Goal: Find specific page/section: Find specific page/section

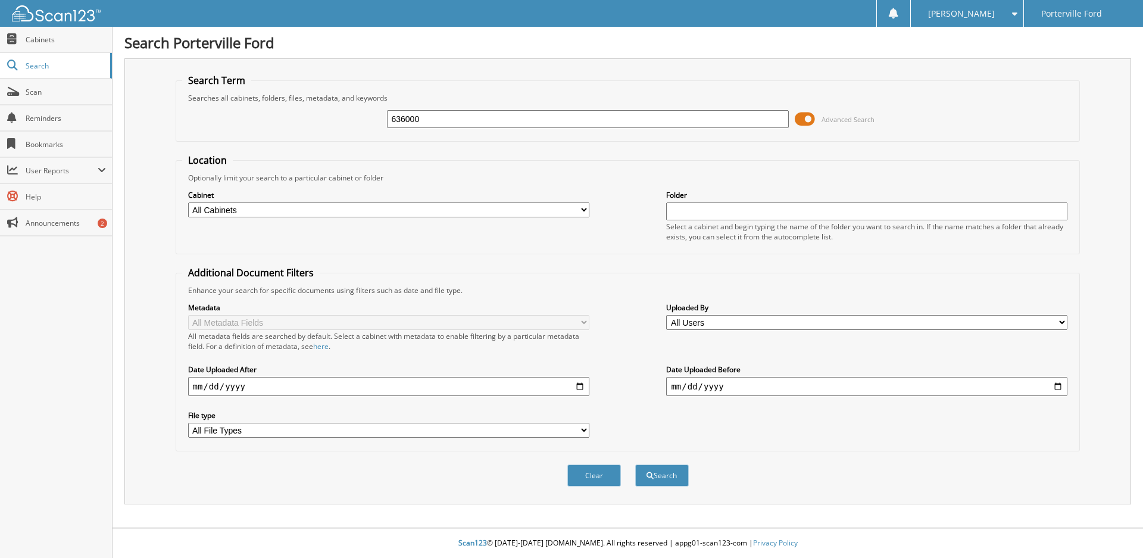
type input "636000"
click at [635, 464] on button "Search" at bounding box center [662, 475] width 54 height 22
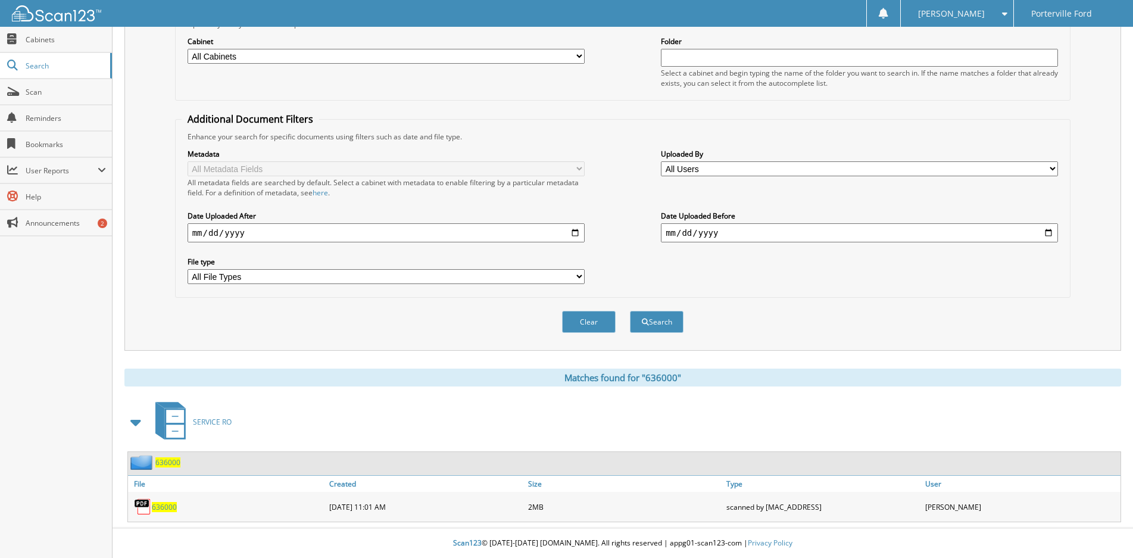
click at [166, 511] on span "636000" at bounding box center [164, 507] width 25 height 10
click at [274, 56] on select "All Cabinets PARTS SERVICE RO Needs Filing" at bounding box center [386, 56] width 397 height 15
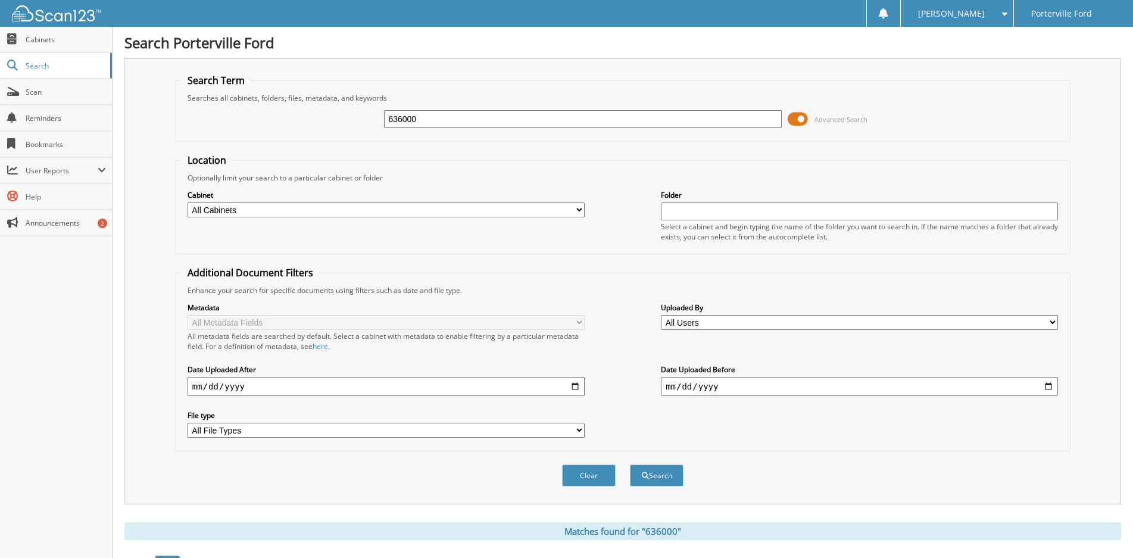
click at [459, 120] on input "636000" at bounding box center [582, 119] width 397 height 18
type input "635521"
click at [630, 464] on button "Search" at bounding box center [657, 475] width 54 height 22
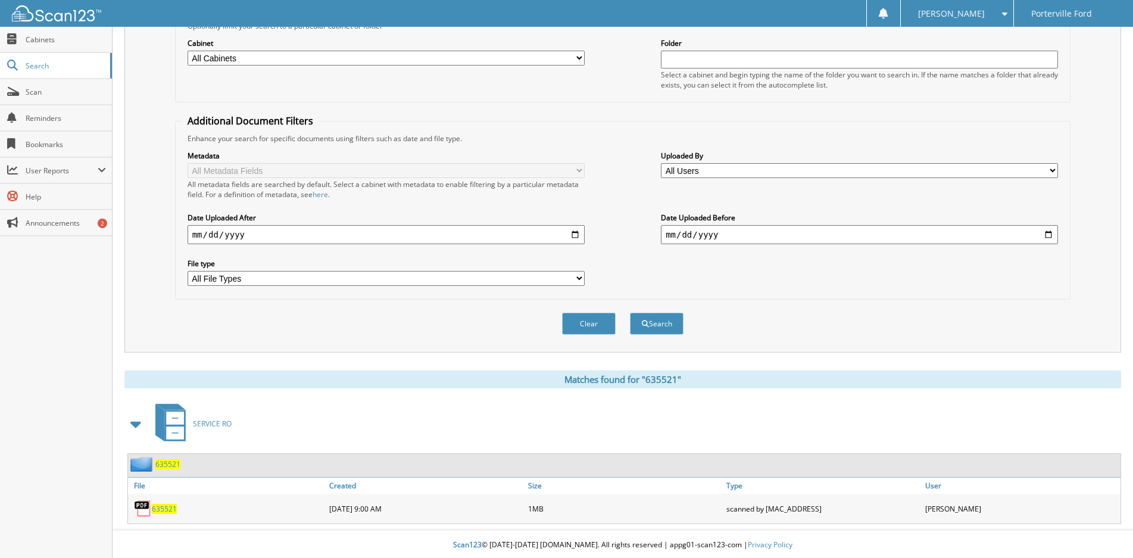
scroll to position [154, 0]
click at [167, 510] on span "635521" at bounding box center [164, 507] width 25 height 10
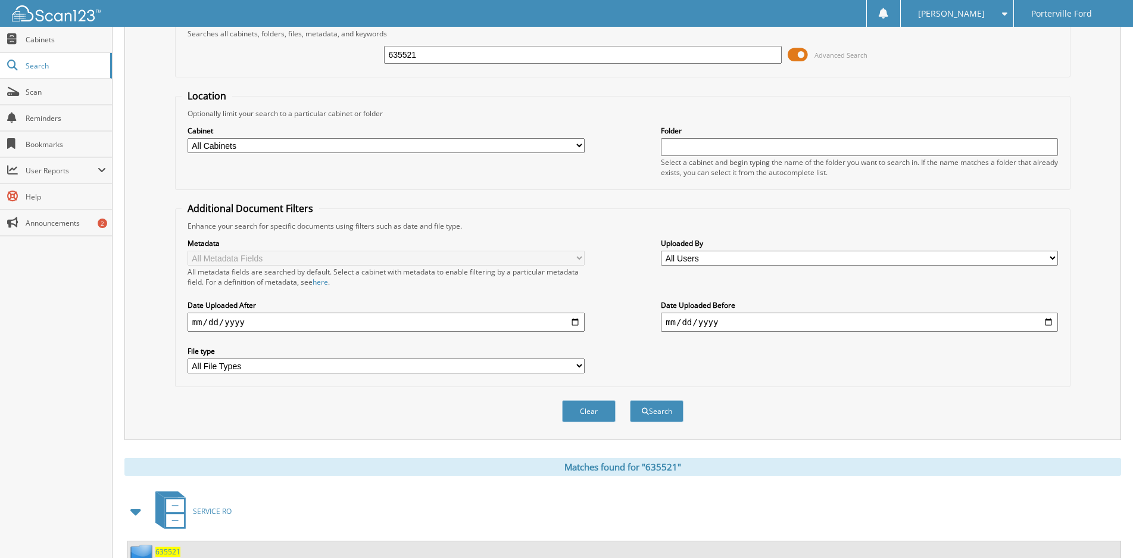
scroll to position [0, 0]
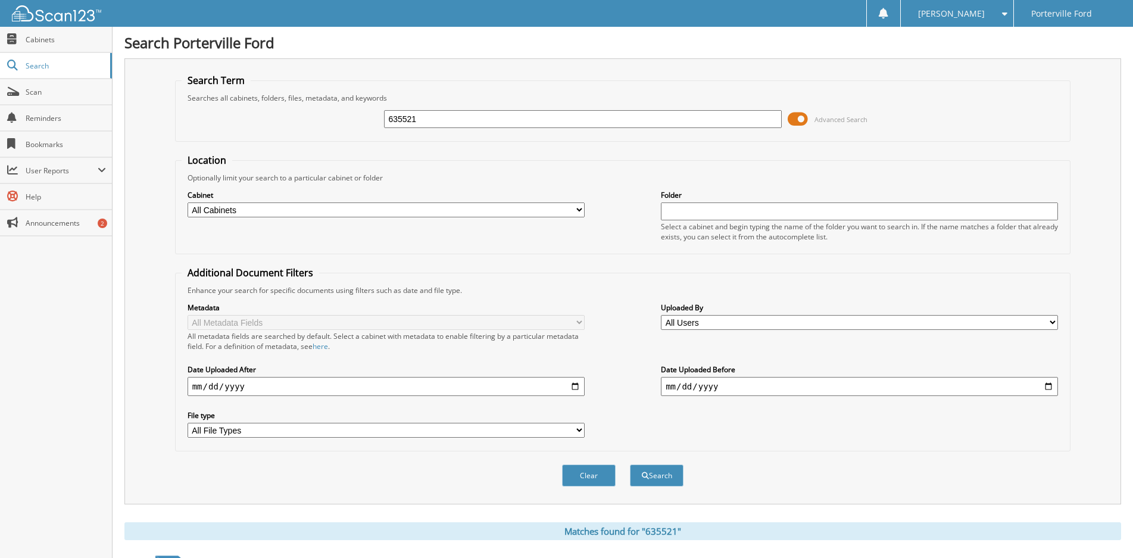
click at [428, 117] on input "635521" at bounding box center [582, 119] width 397 height 18
click at [429, 118] on input "635521" at bounding box center [582, 119] width 397 height 18
type input "635457"
click at [630, 464] on button "Search" at bounding box center [657, 475] width 54 height 22
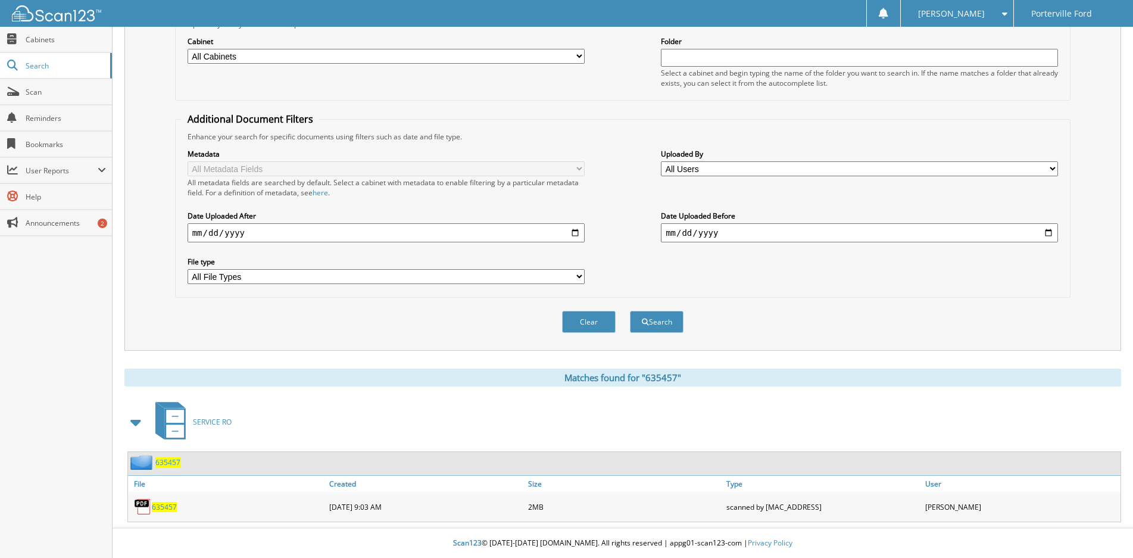
click at [167, 507] on span "635457" at bounding box center [164, 507] width 25 height 10
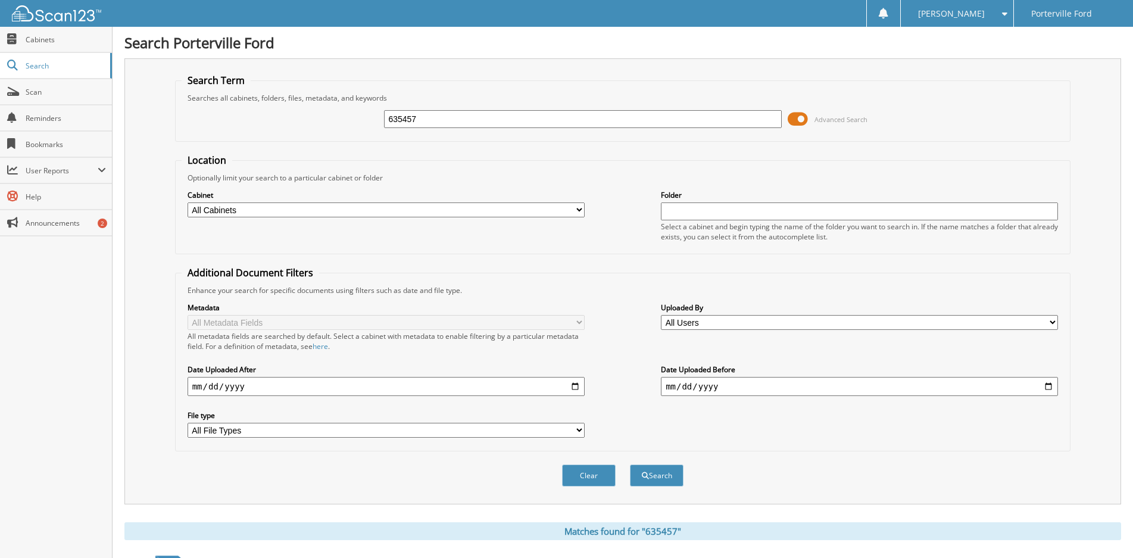
click at [451, 123] on input "635457" at bounding box center [582, 119] width 397 height 18
type input "635116"
click at [630, 464] on button "Search" at bounding box center [657, 475] width 54 height 22
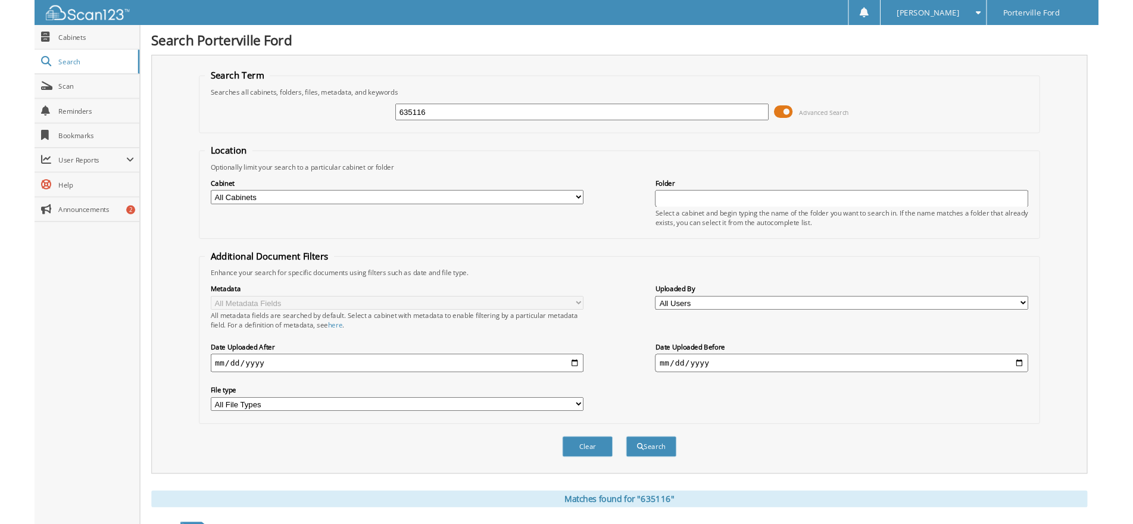
scroll to position [154, 0]
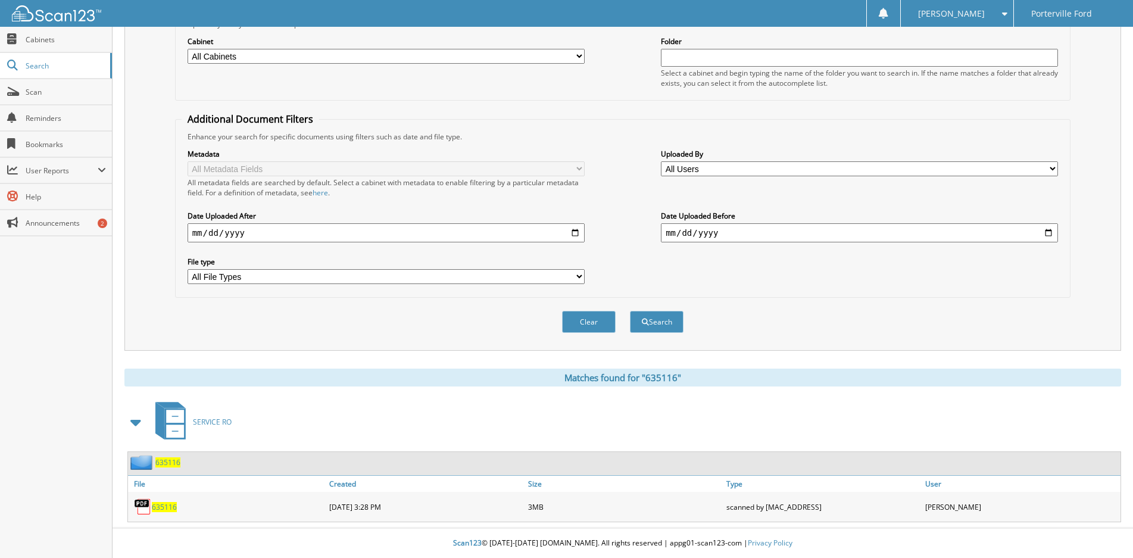
click at [160, 504] on span "635116" at bounding box center [164, 507] width 25 height 10
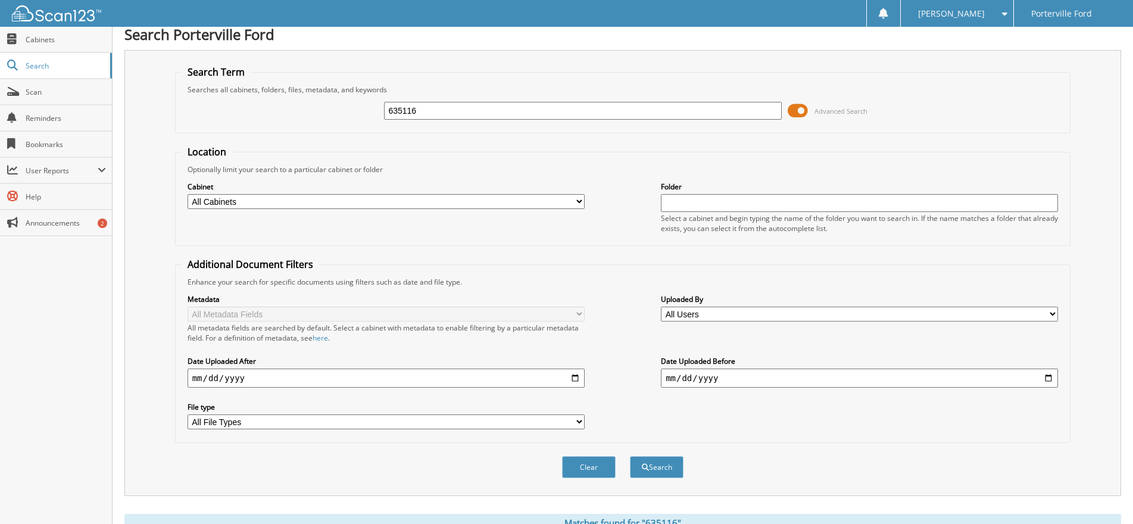
scroll to position [0, 0]
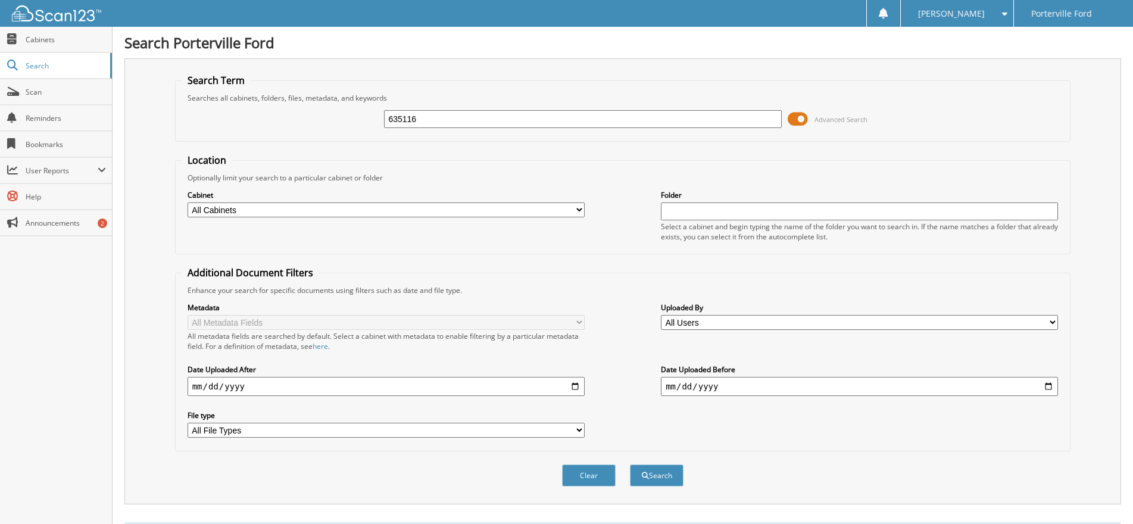
click at [448, 118] on input "635116" at bounding box center [582, 119] width 397 height 18
click at [451, 113] on input "635116" at bounding box center [582, 119] width 397 height 18
type input "632426"
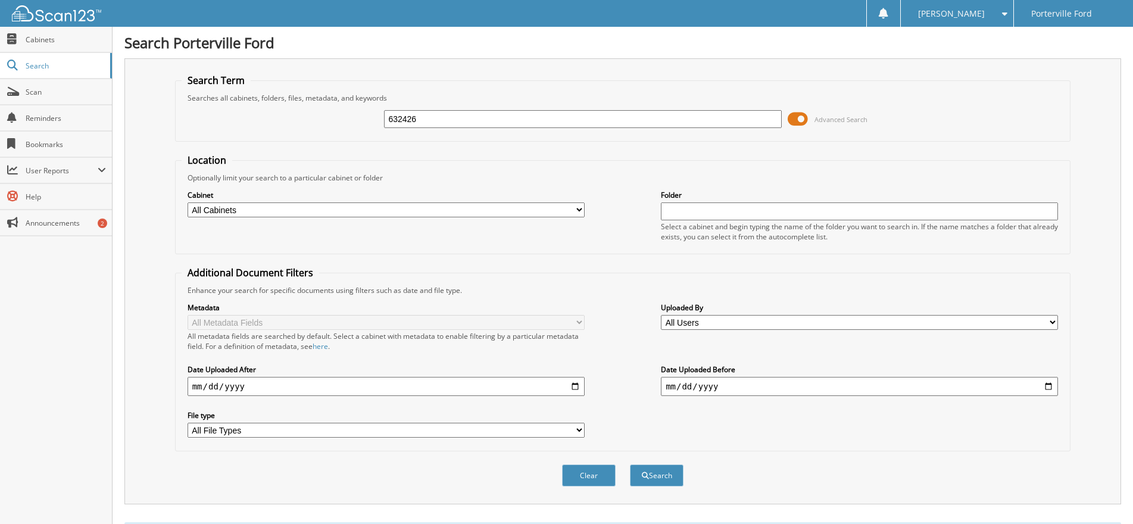
click at [630, 464] on button "Search" at bounding box center [657, 475] width 54 height 22
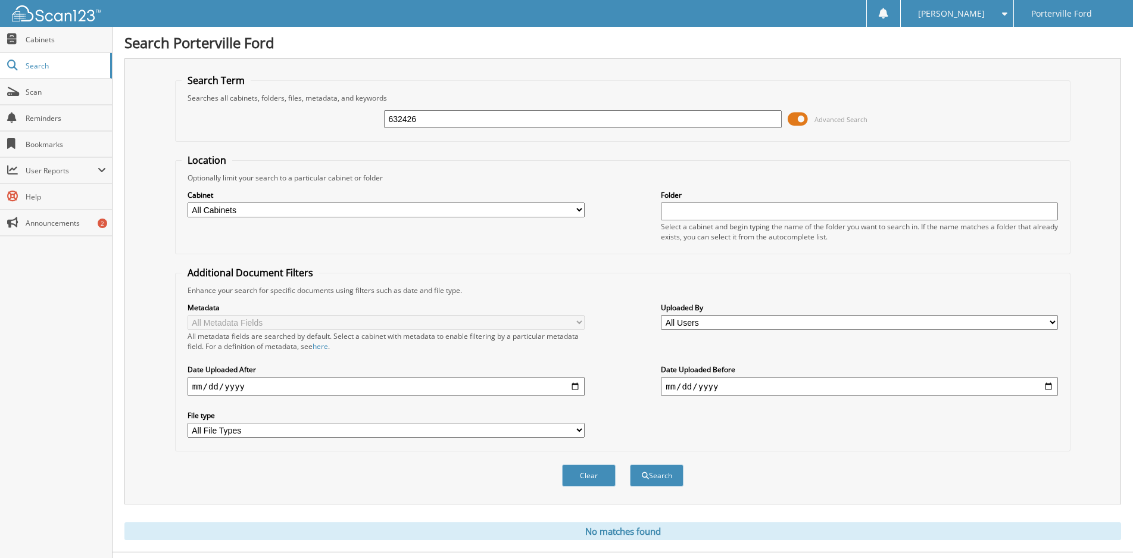
click at [460, 119] on input "632426" at bounding box center [582, 119] width 397 height 18
type input "631619"
click at [630, 464] on button "Search" at bounding box center [657, 475] width 54 height 22
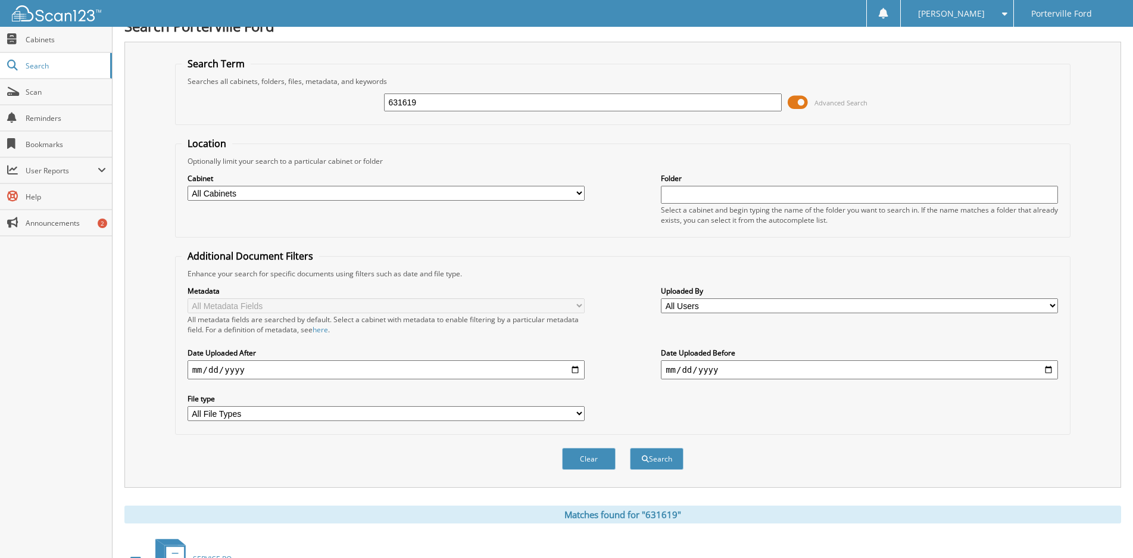
scroll to position [154, 0]
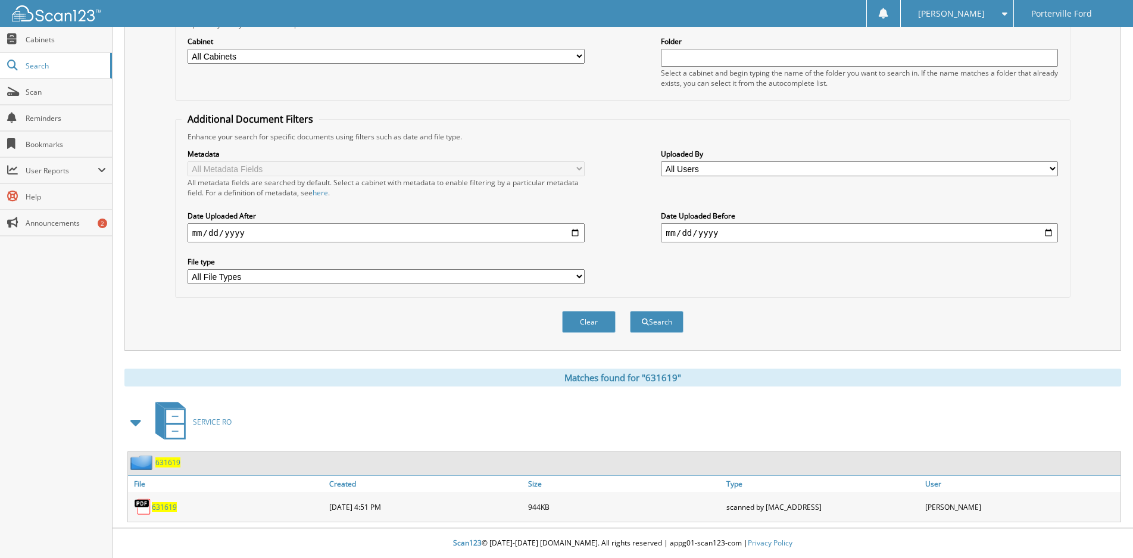
click at [169, 509] on span "631619" at bounding box center [164, 507] width 25 height 10
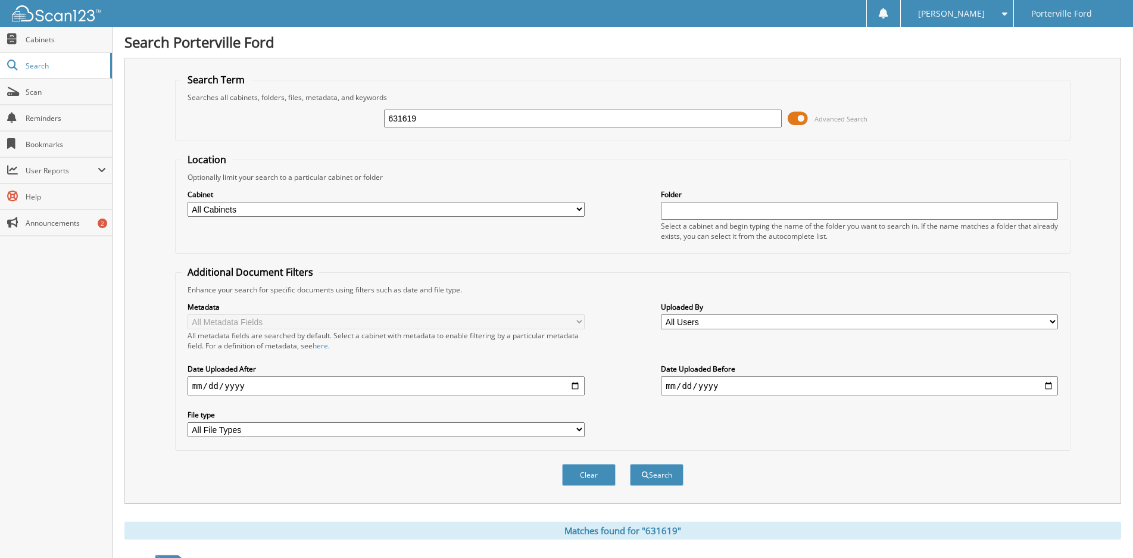
scroll to position [0, 0]
click at [428, 114] on input "631619" at bounding box center [582, 119] width 397 height 18
click at [467, 114] on input "631619" at bounding box center [582, 119] width 397 height 18
click at [468, 114] on input "631619" at bounding box center [582, 119] width 397 height 18
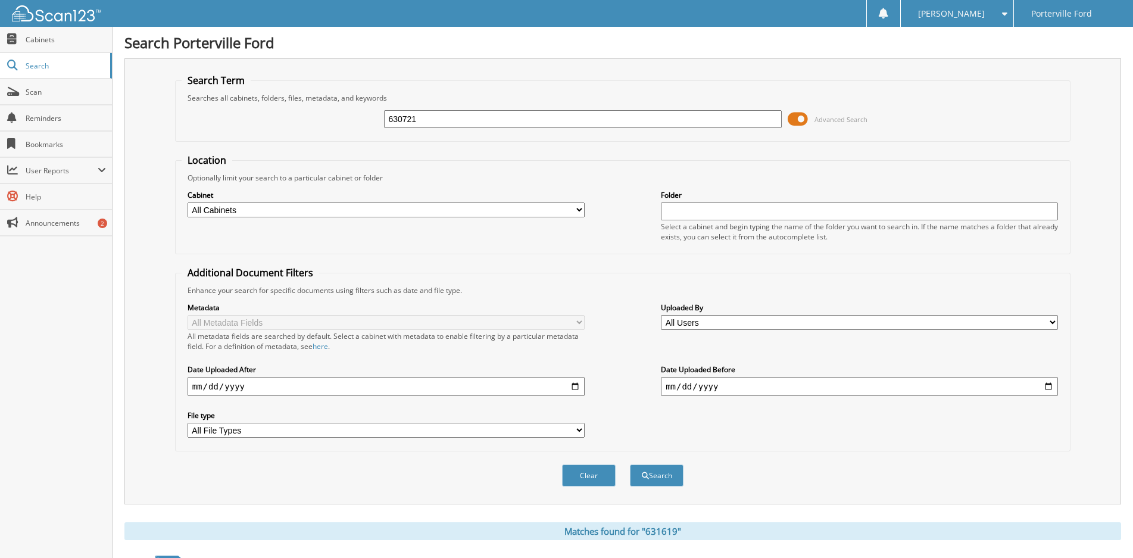
type input "630721"
click at [630, 464] on button "Search" at bounding box center [657, 475] width 54 height 22
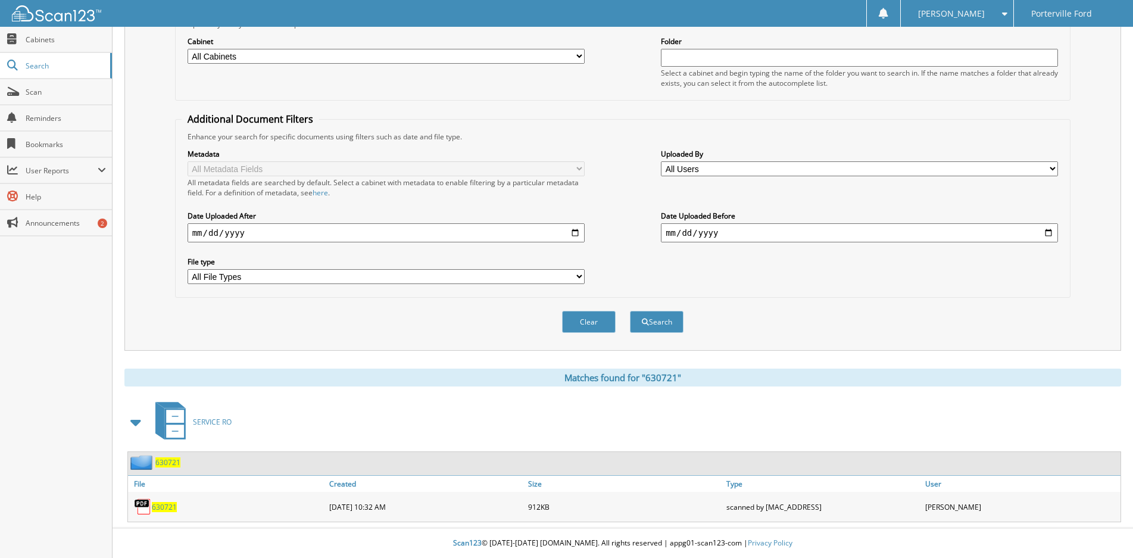
click at [161, 505] on span "630721" at bounding box center [164, 507] width 25 height 10
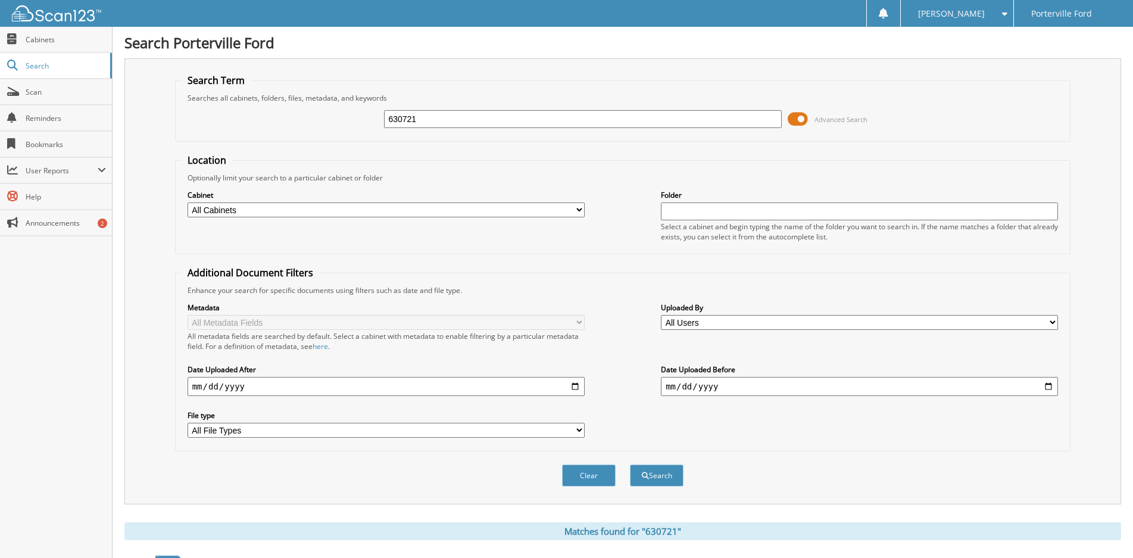
click at [428, 117] on input "630721" at bounding box center [582, 119] width 397 height 18
type input "630341"
click at [630, 464] on button "Search" at bounding box center [657, 475] width 54 height 22
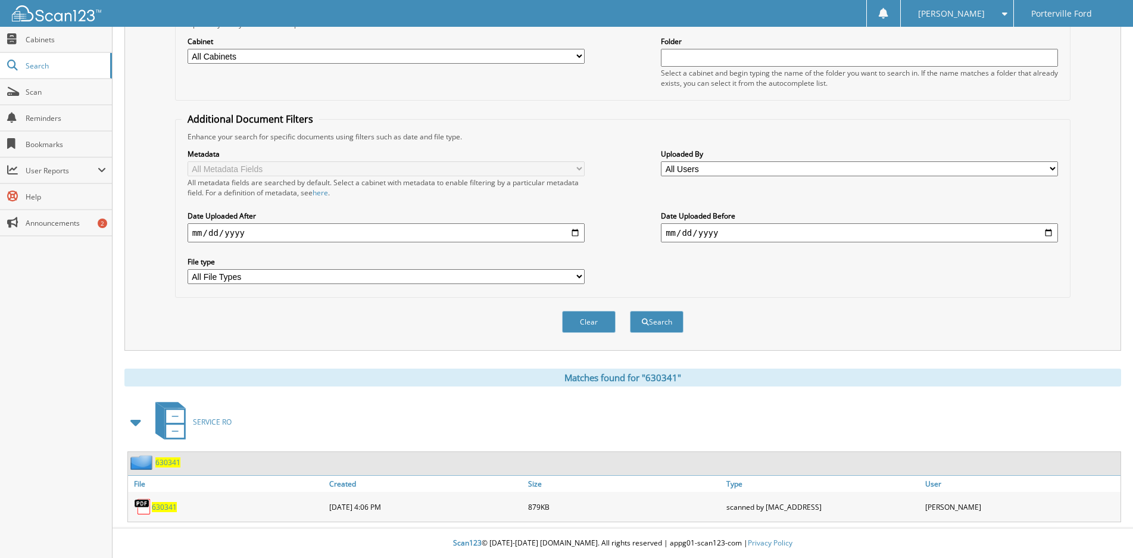
click at [166, 507] on span "630341" at bounding box center [164, 507] width 25 height 10
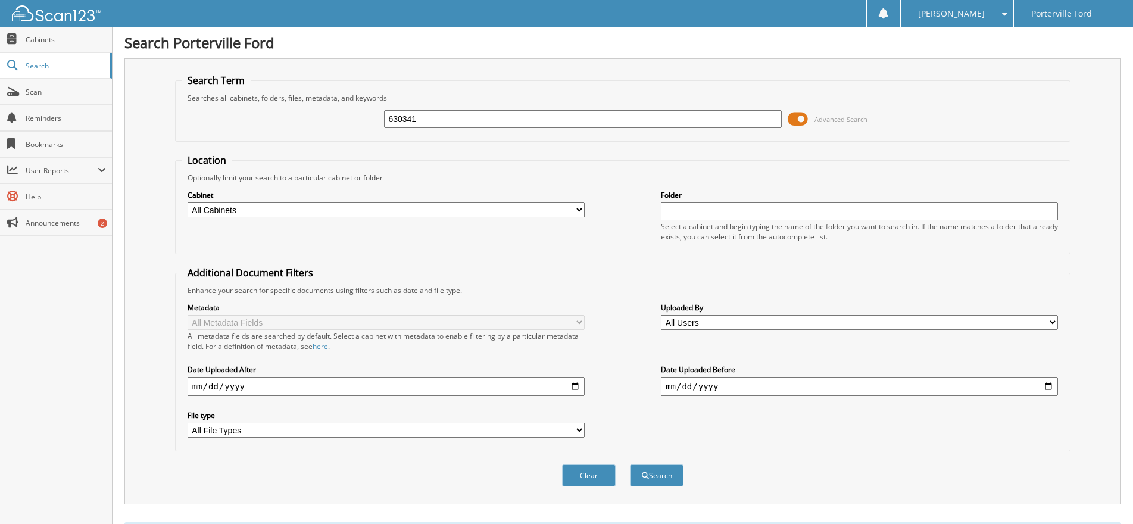
click at [433, 124] on input "630341" at bounding box center [582, 119] width 397 height 18
type input "628004"
click at [630, 464] on button "Search" at bounding box center [657, 475] width 54 height 22
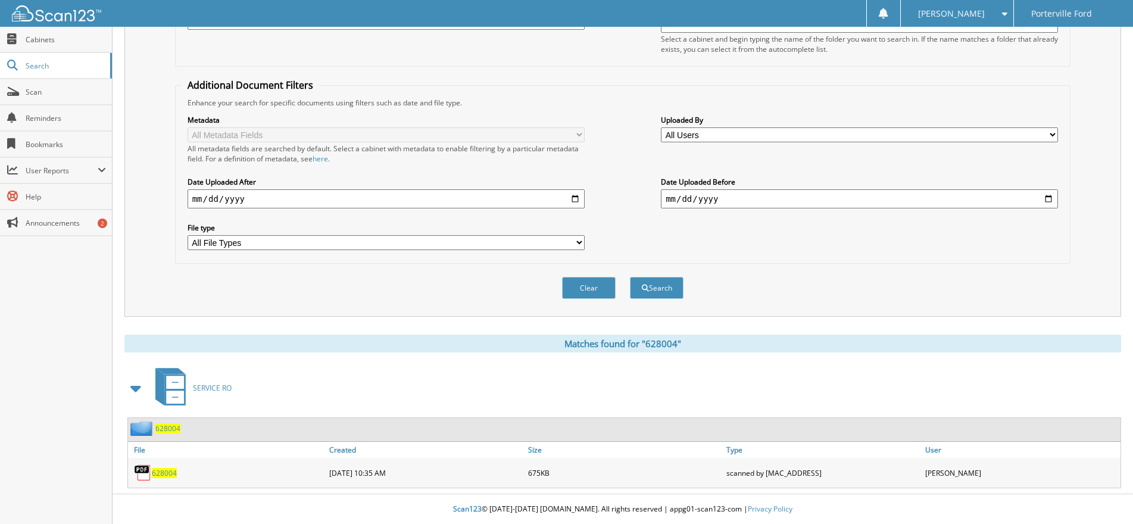
click at [164, 476] on span "628004" at bounding box center [164, 473] width 25 height 10
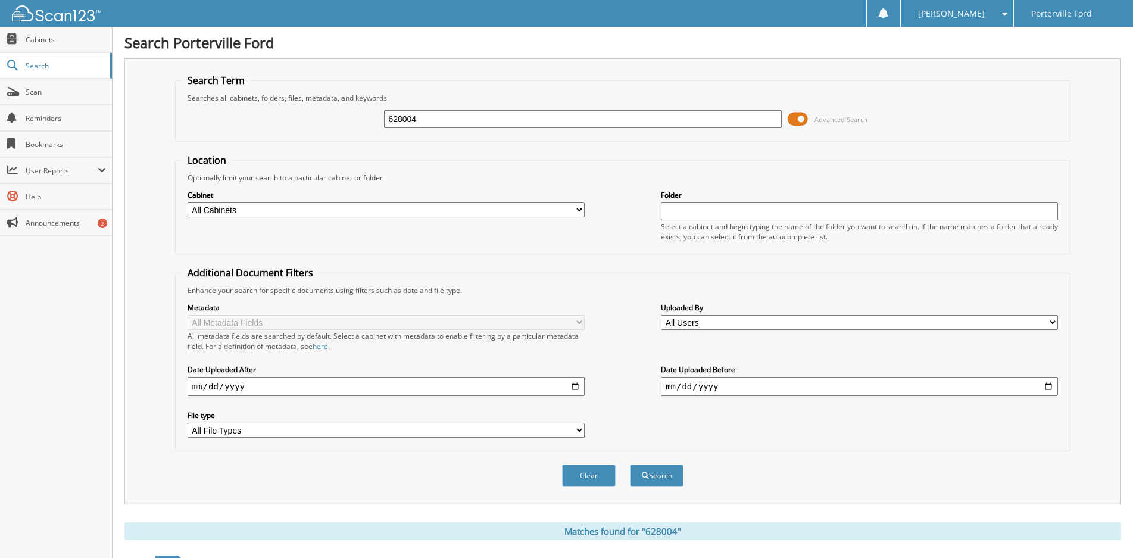
click at [441, 120] on input "628004" at bounding box center [582, 119] width 397 height 18
type input "627232"
click at [630, 464] on button "Search" at bounding box center [657, 475] width 54 height 22
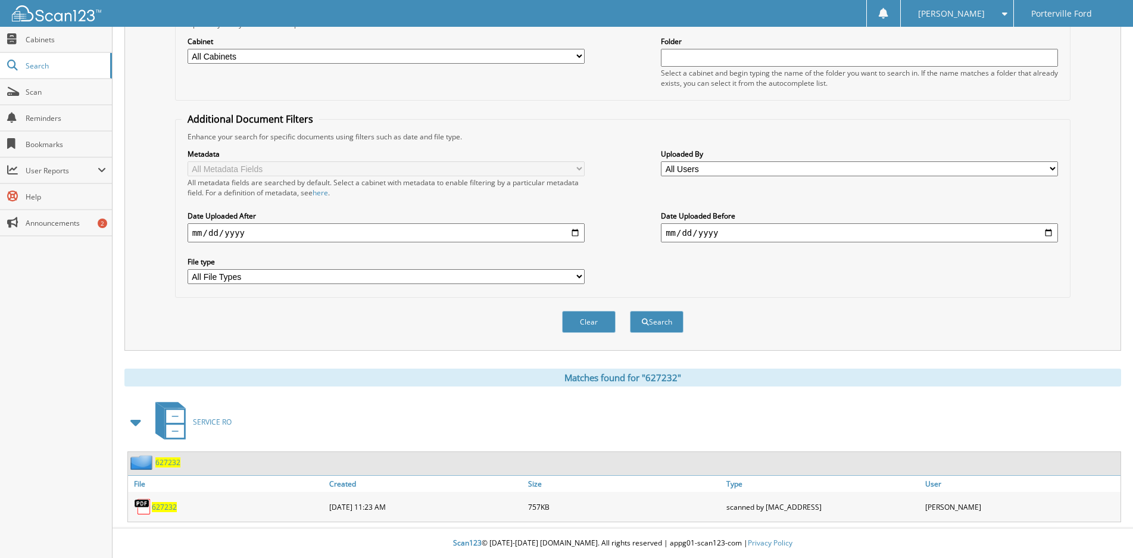
click at [167, 508] on span "627232" at bounding box center [164, 507] width 25 height 10
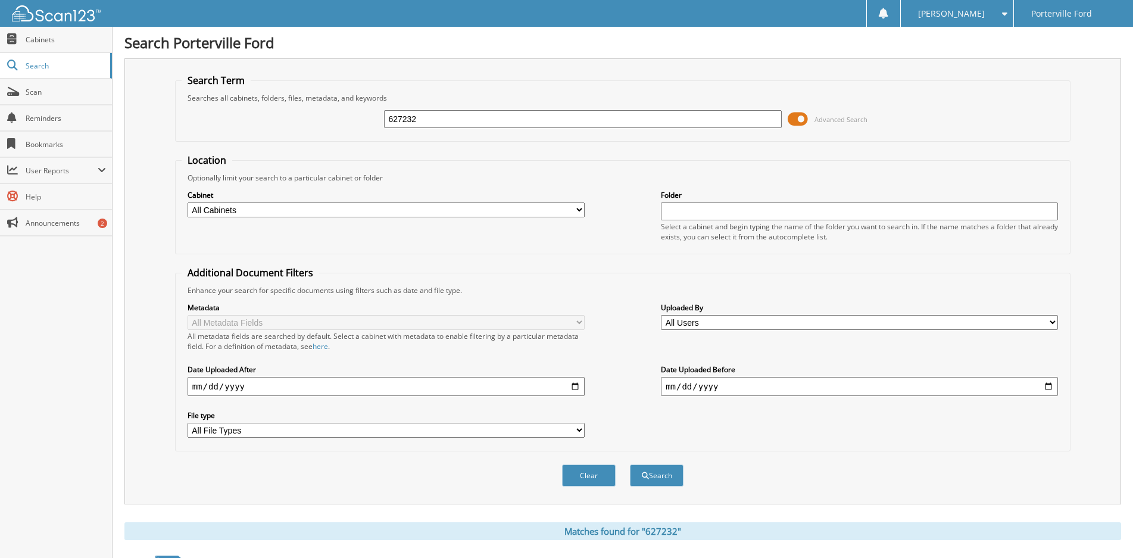
click at [450, 119] on input "627232" at bounding box center [582, 119] width 397 height 18
type input "624701"
click at [630, 464] on button "Search" at bounding box center [657, 475] width 54 height 22
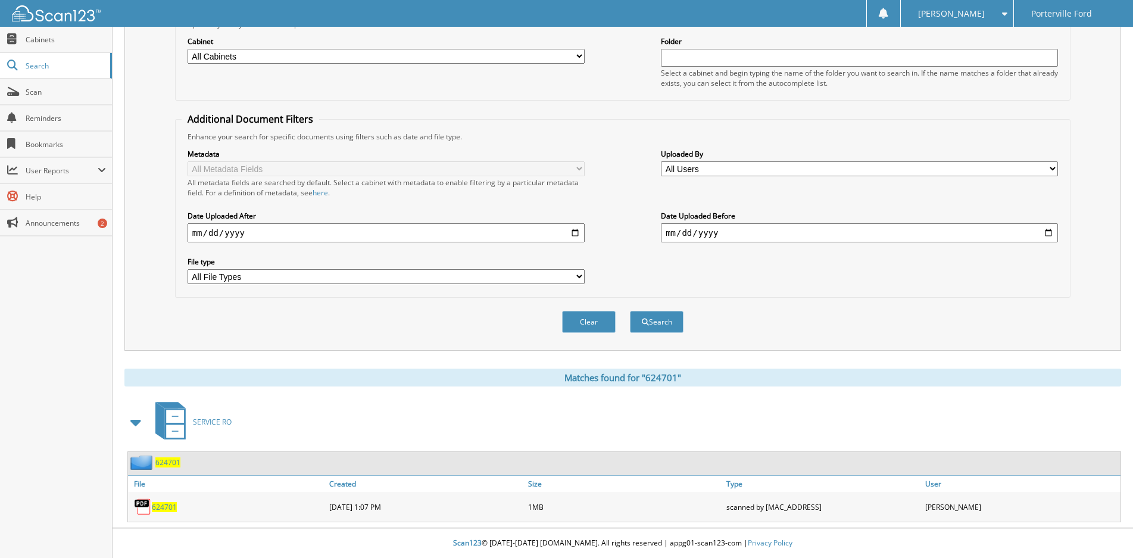
click at [169, 504] on span "624701" at bounding box center [164, 507] width 25 height 10
